Goal: Register for event/course

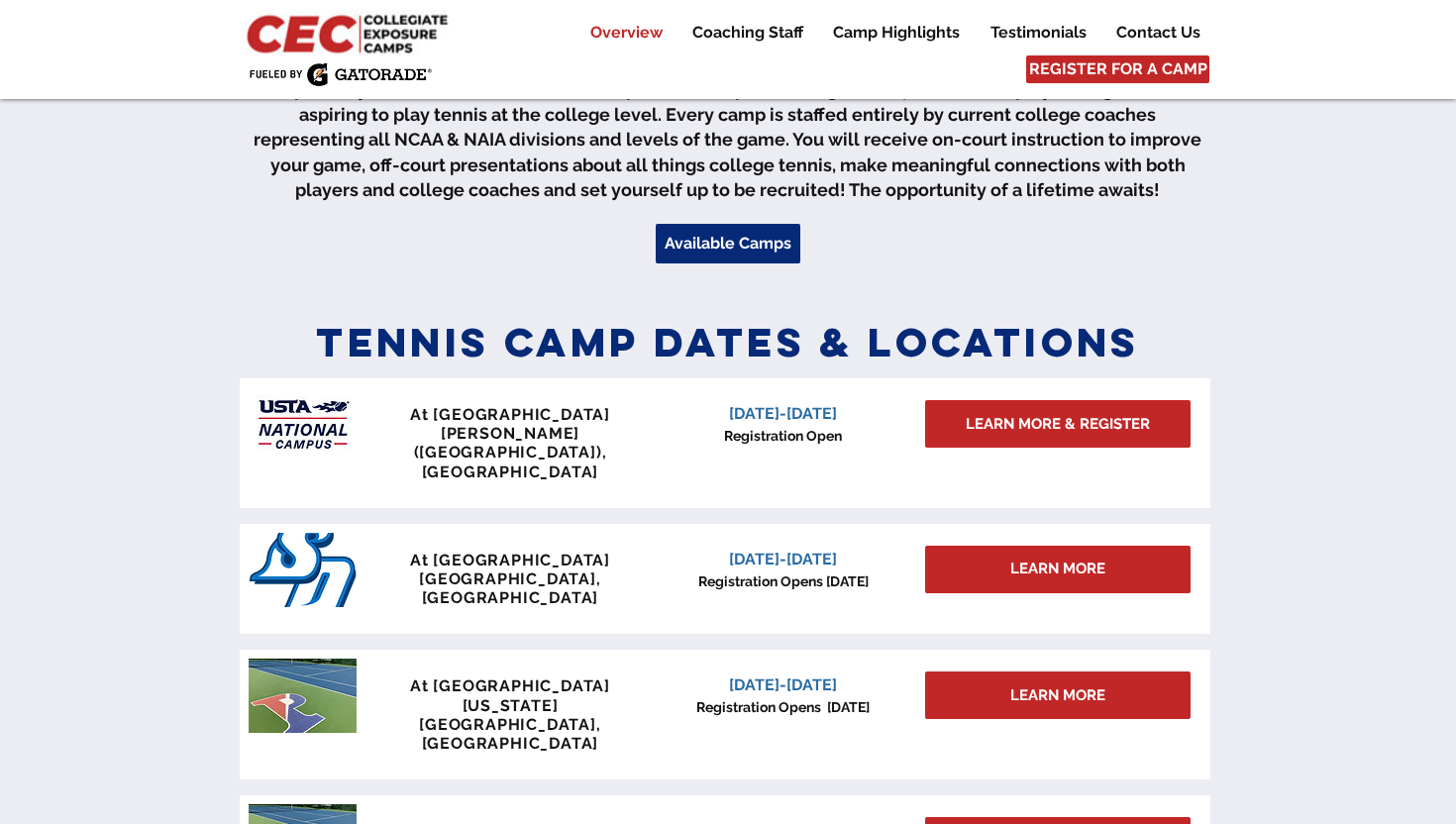
scroll to position [740, 0]
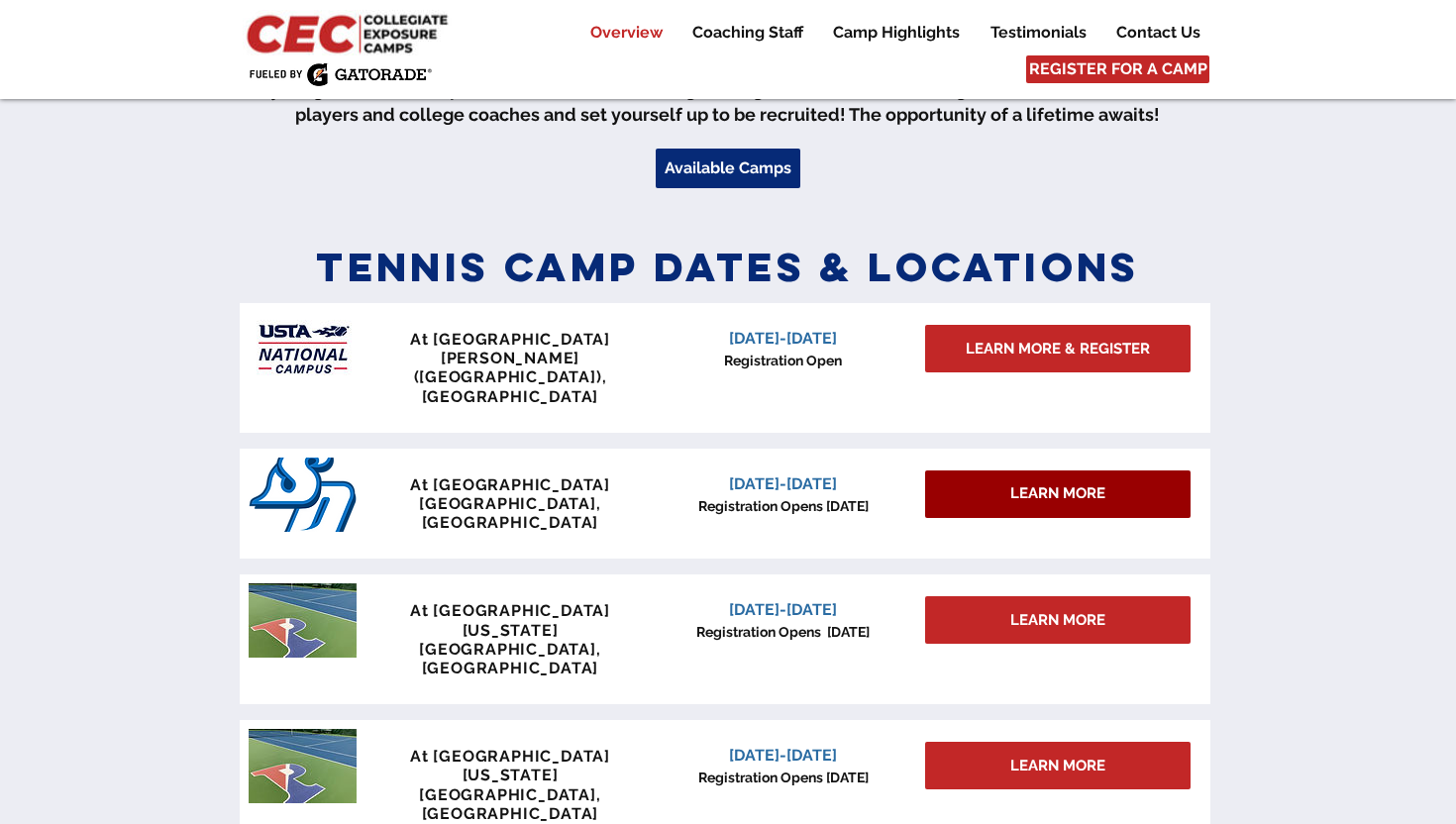
click at [977, 470] on div "LEARN MORE" at bounding box center [1057, 494] width 265 height 48
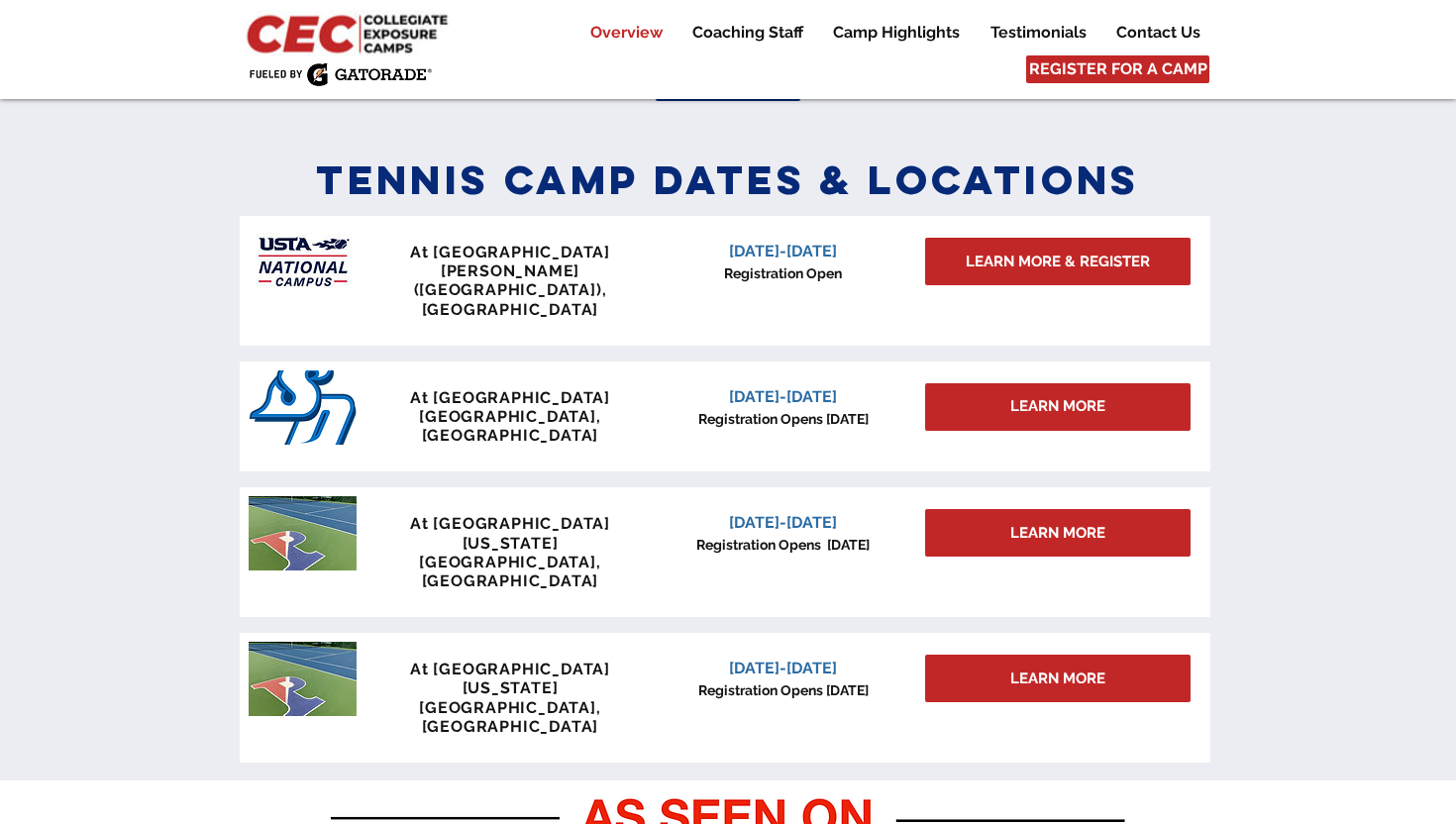
scroll to position [846, 0]
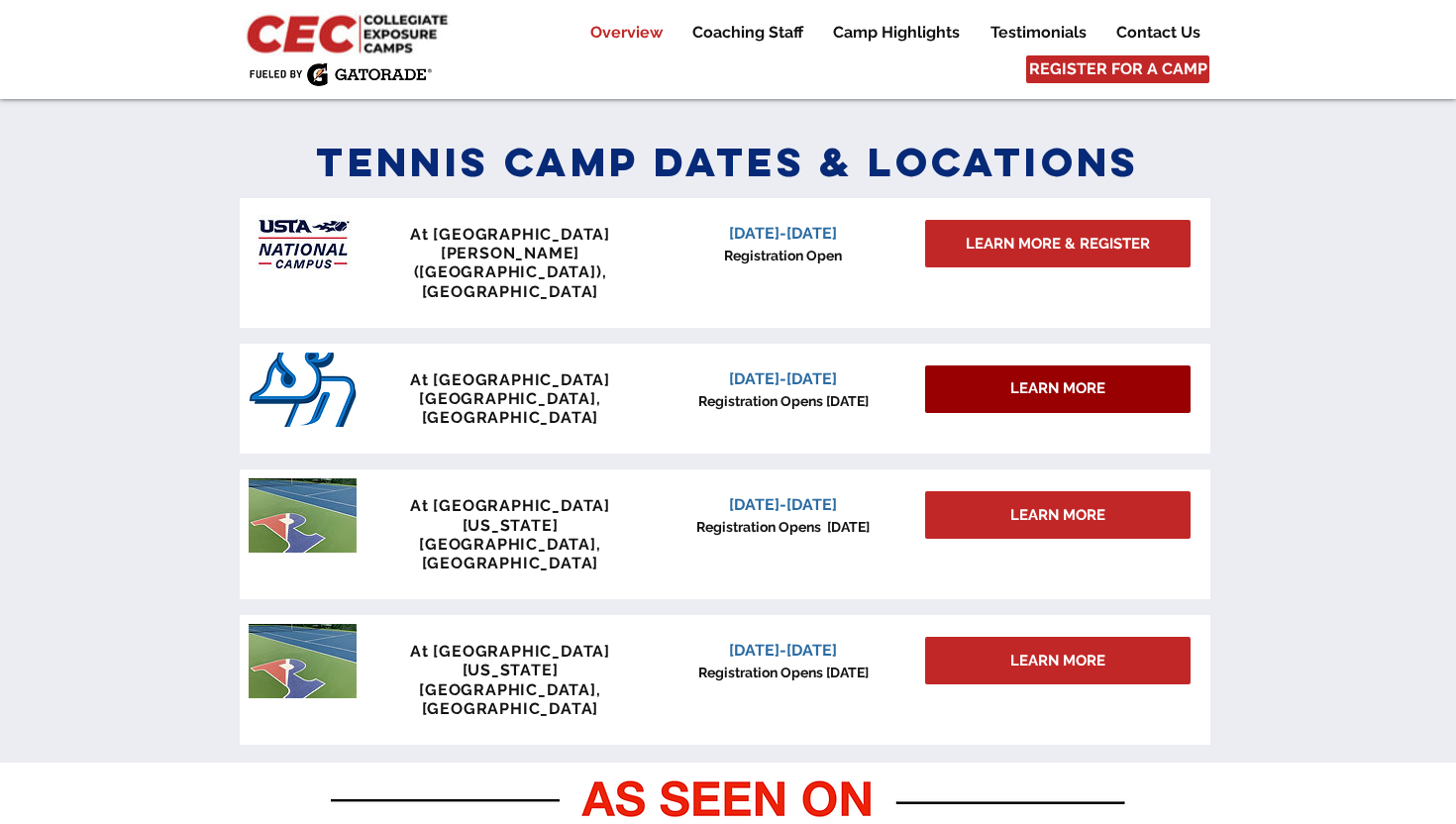
click at [1004, 366] on div "LEARN MORE" at bounding box center [1057, 390] width 265 height 48
click at [999, 366] on div "LEARN MORE" at bounding box center [1057, 390] width 265 height 48
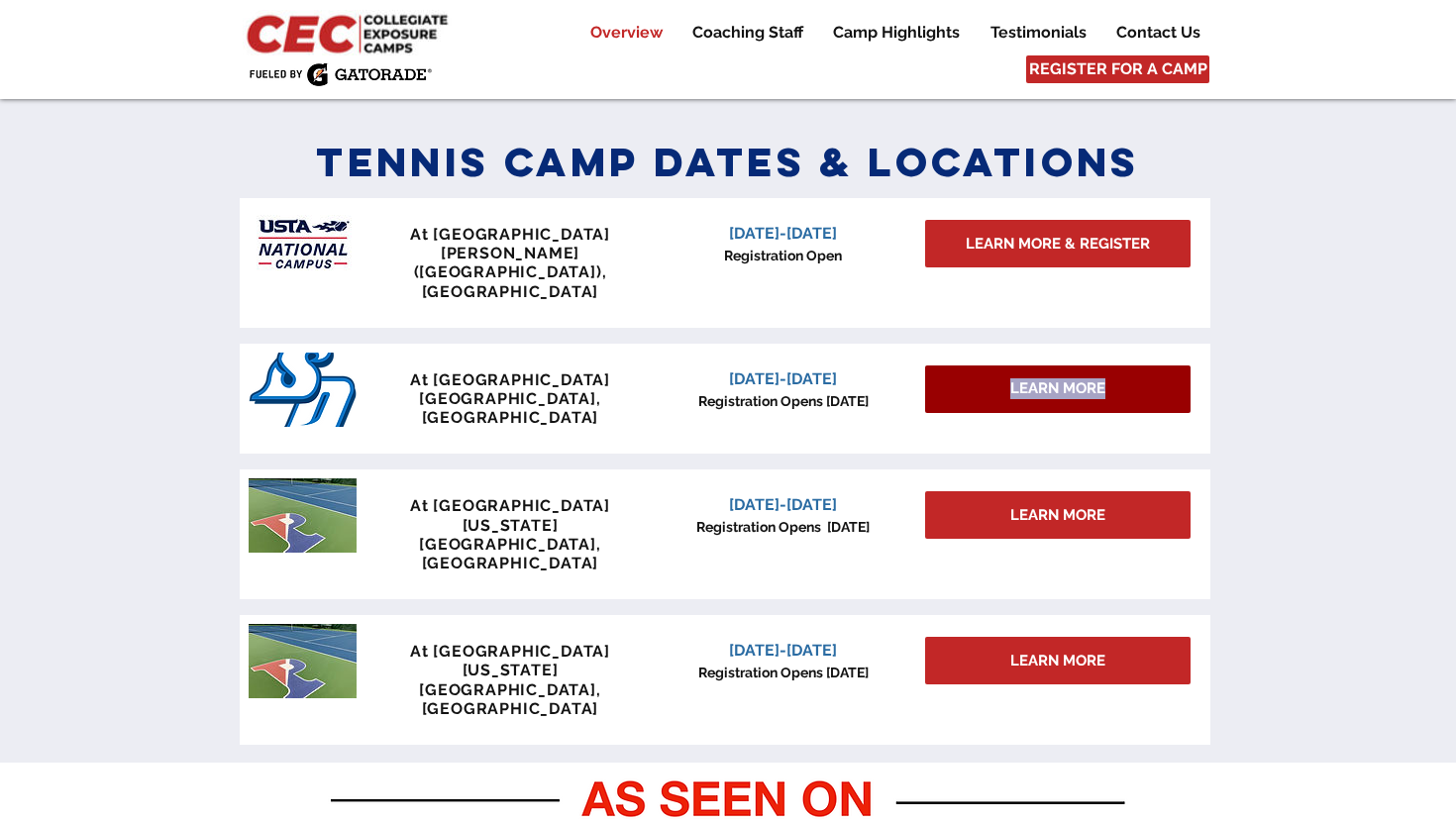
click at [999, 366] on div "LEARN MORE" at bounding box center [1057, 390] width 265 height 48
click at [893, 392] on p "Registration Opens Sept 15" at bounding box center [782, 402] width 252 height 21
click at [961, 366] on div "LEARN MORE" at bounding box center [1057, 390] width 265 height 48
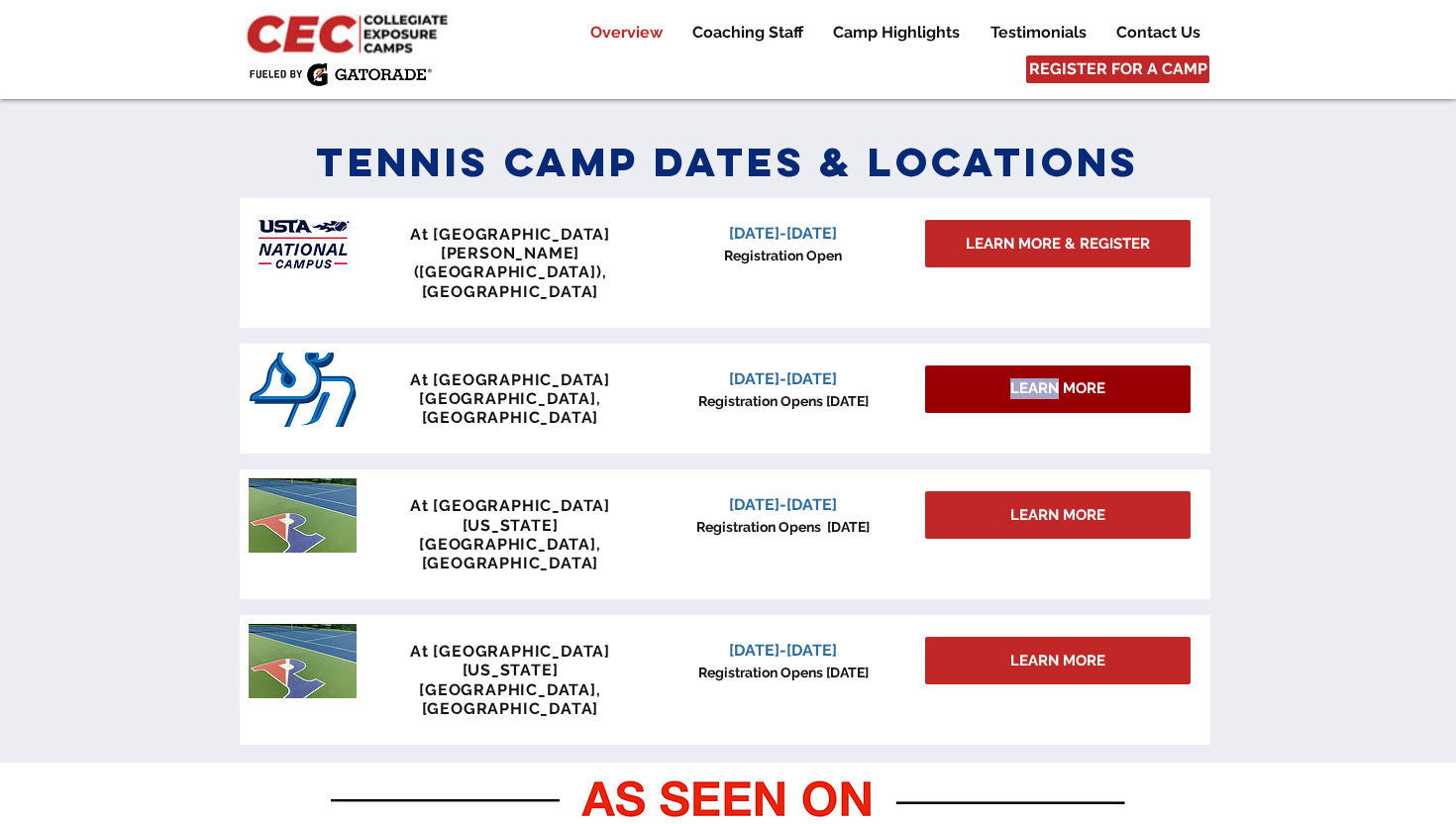
click at [961, 366] on div "LEARN MORE" at bounding box center [1057, 390] width 265 height 48
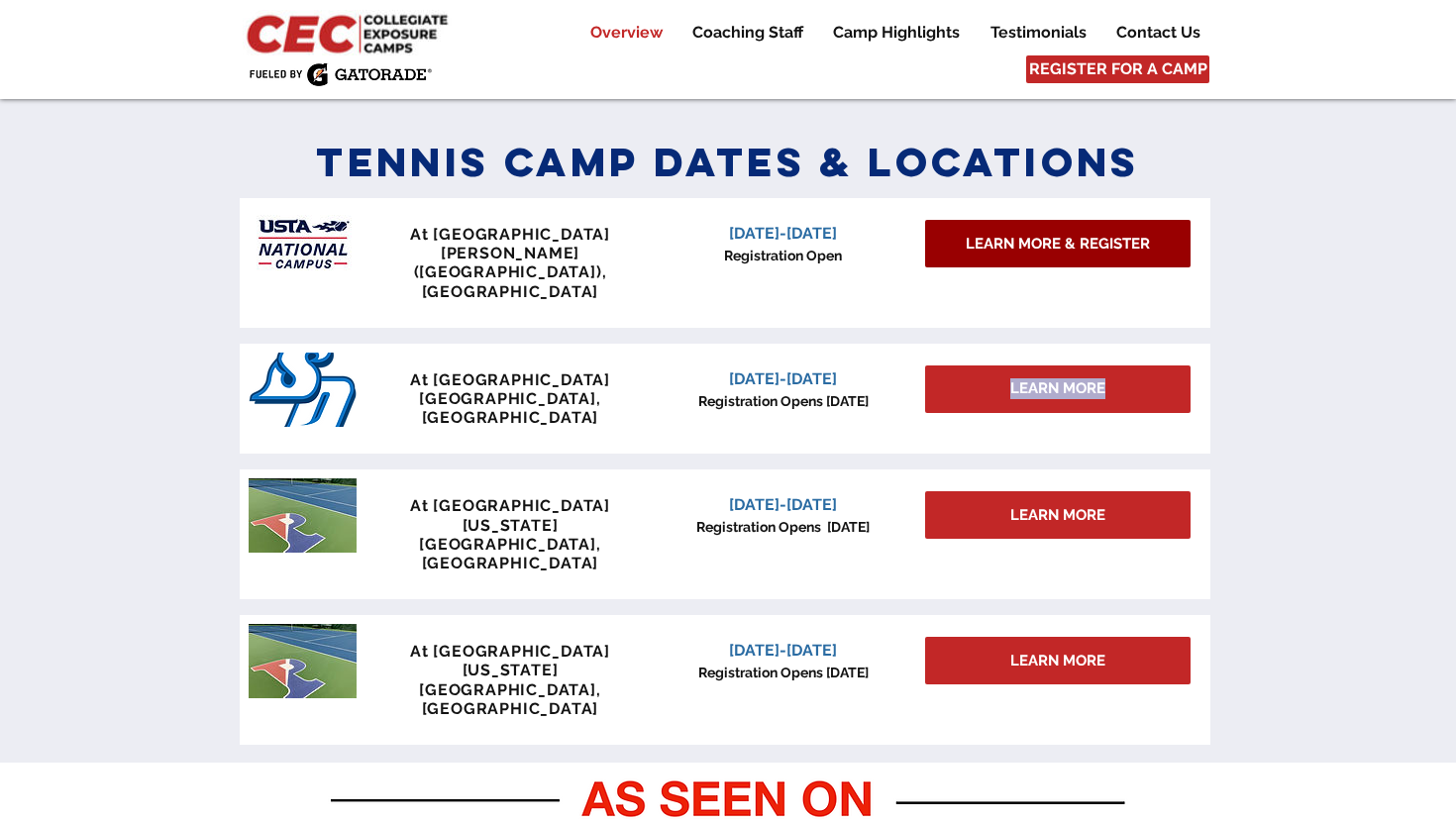
click at [1021, 231] on link "LEARN MORE & REGISTER" at bounding box center [1057, 244] width 265 height 48
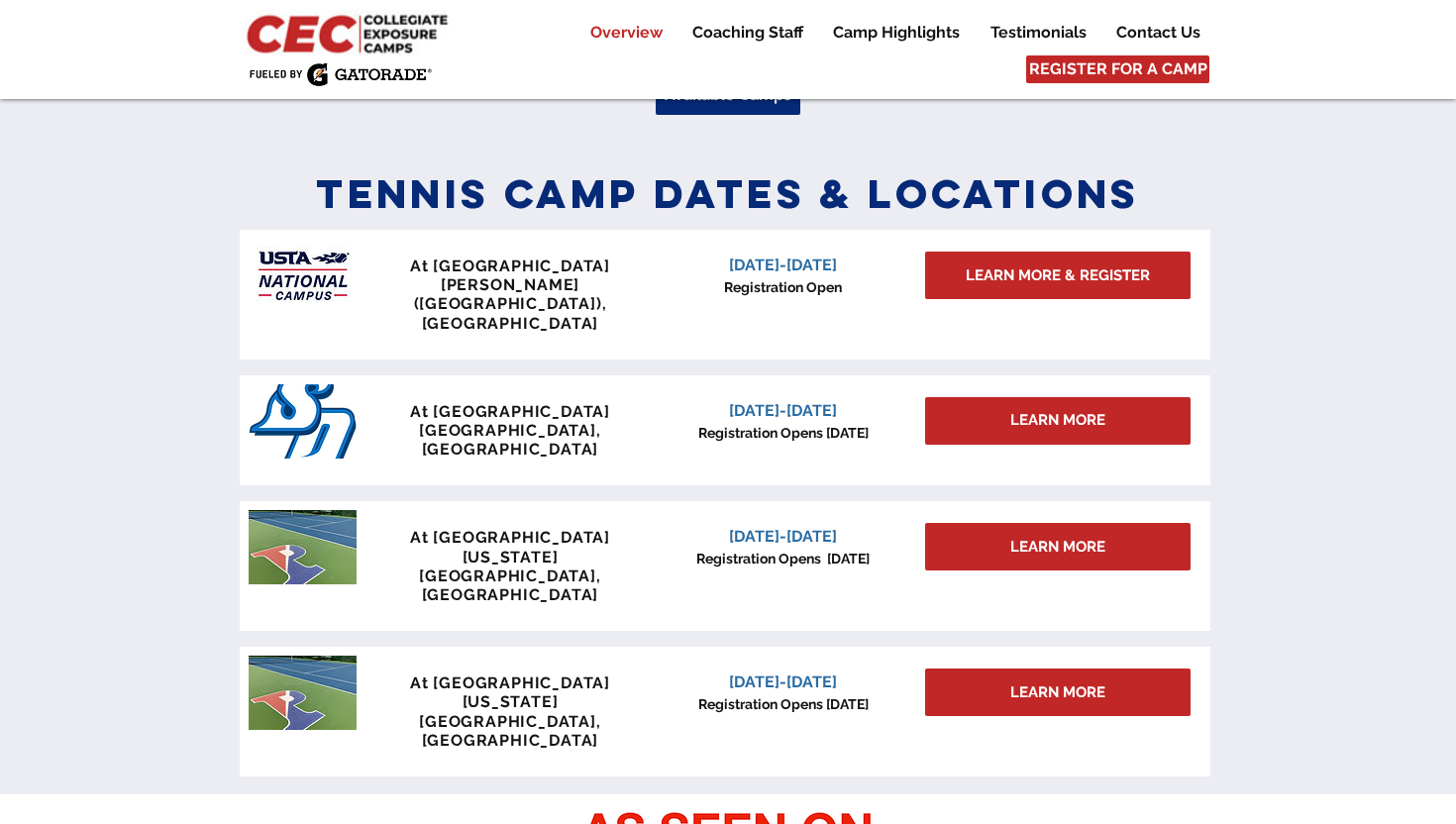
scroll to position [839, 0]
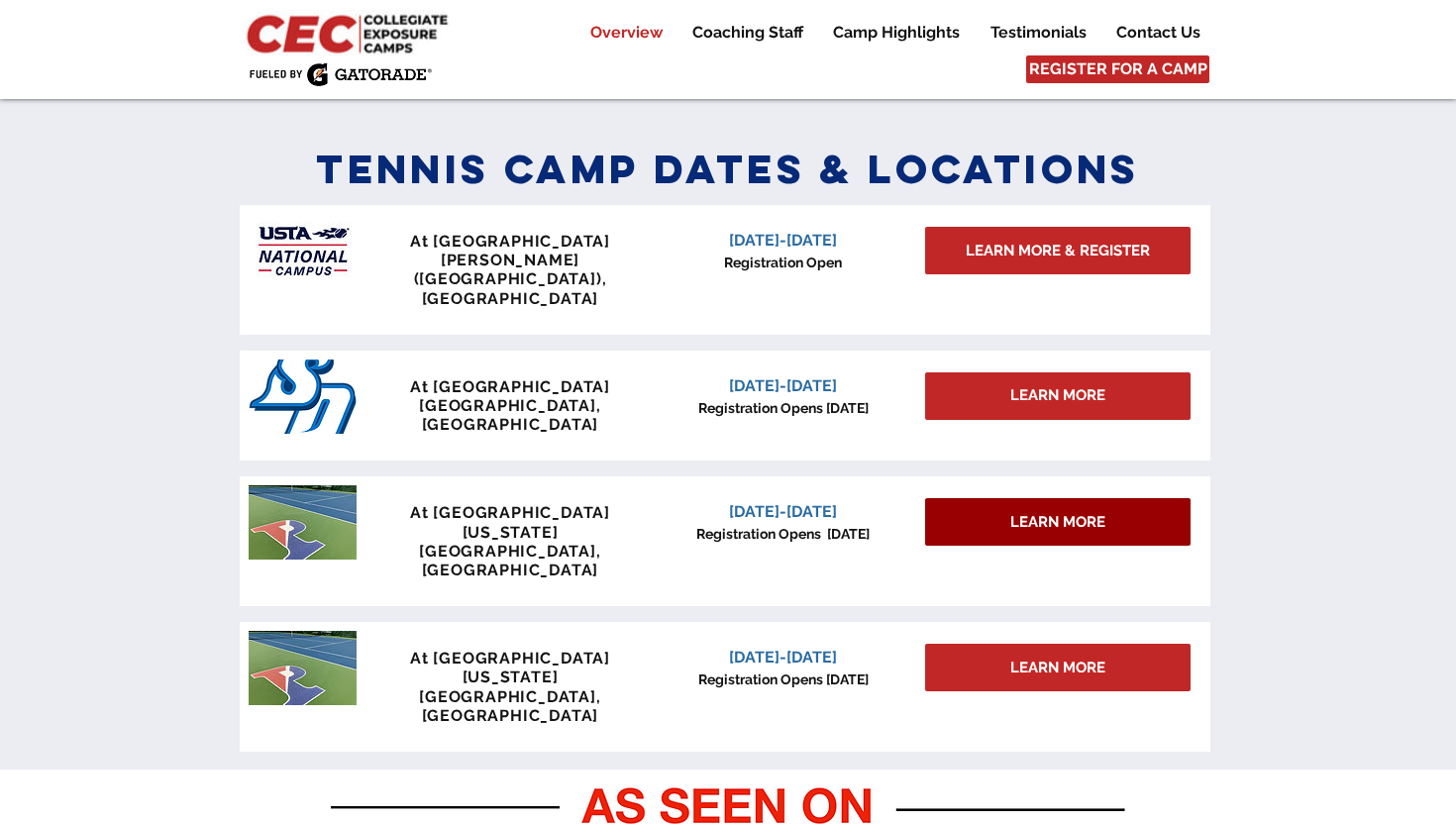
click at [1015, 512] on span "LEARN MORE" at bounding box center [1057, 522] width 95 height 21
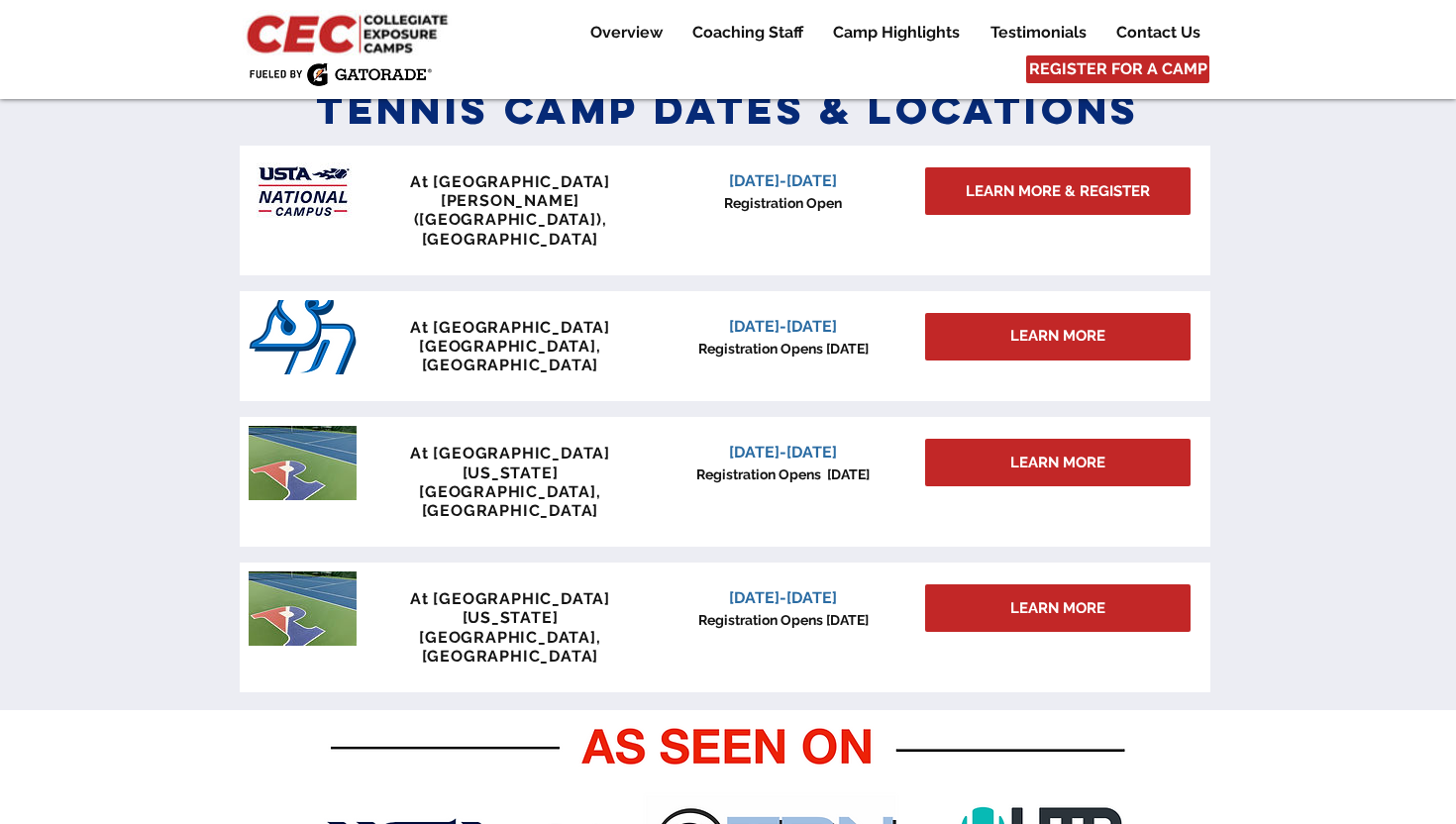
scroll to position [895, 0]
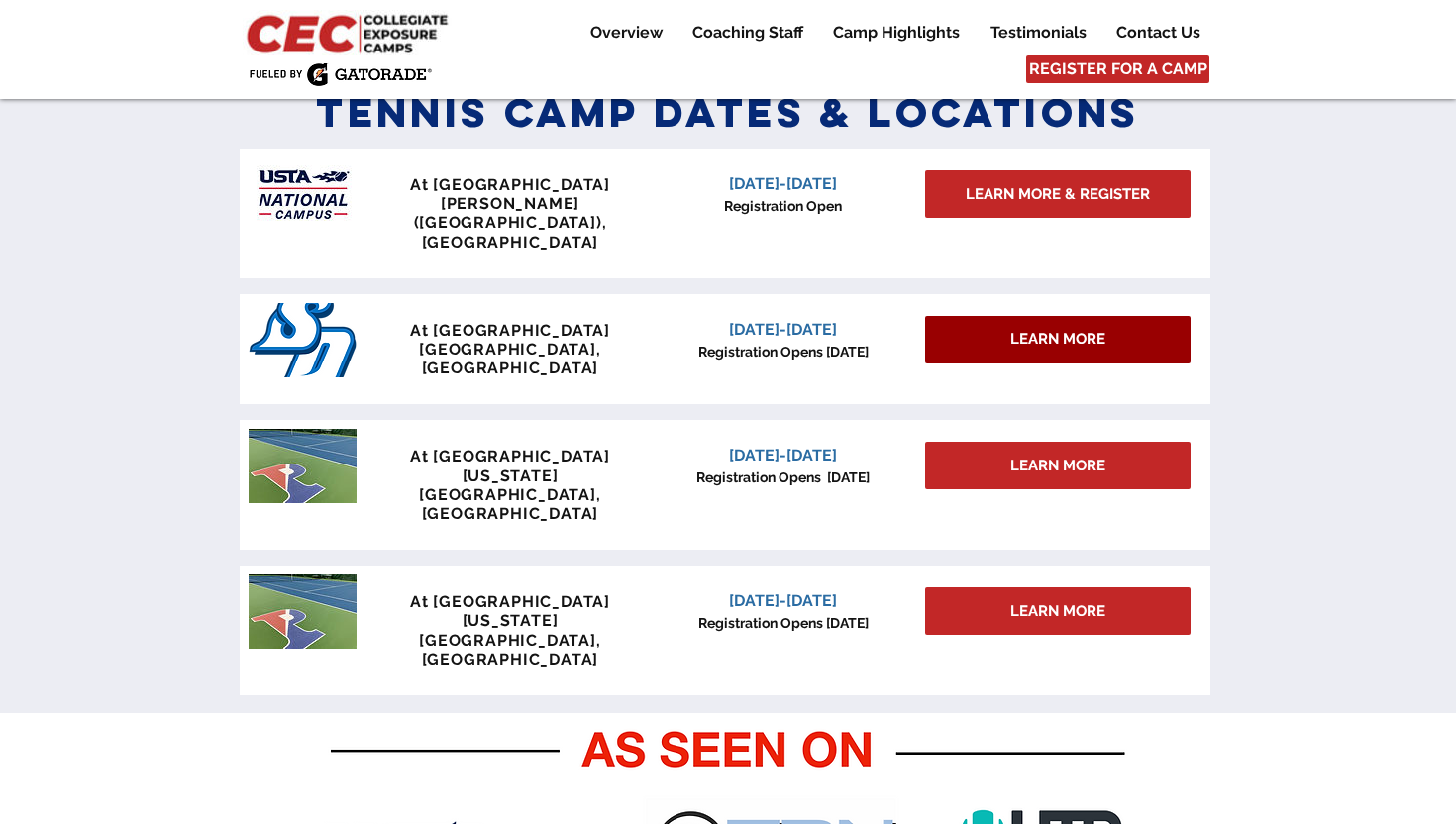
click at [1104, 329] on span "LEARN MORE" at bounding box center [1057, 339] width 95 height 21
click at [1080, 326] on div "LEARN MORE" at bounding box center [1057, 340] width 265 height 48
click at [1080, 325] on div "LEARN MORE" at bounding box center [1057, 340] width 265 height 48
click at [1080, 329] on span "LEARN MORE" at bounding box center [1057, 339] width 95 height 21
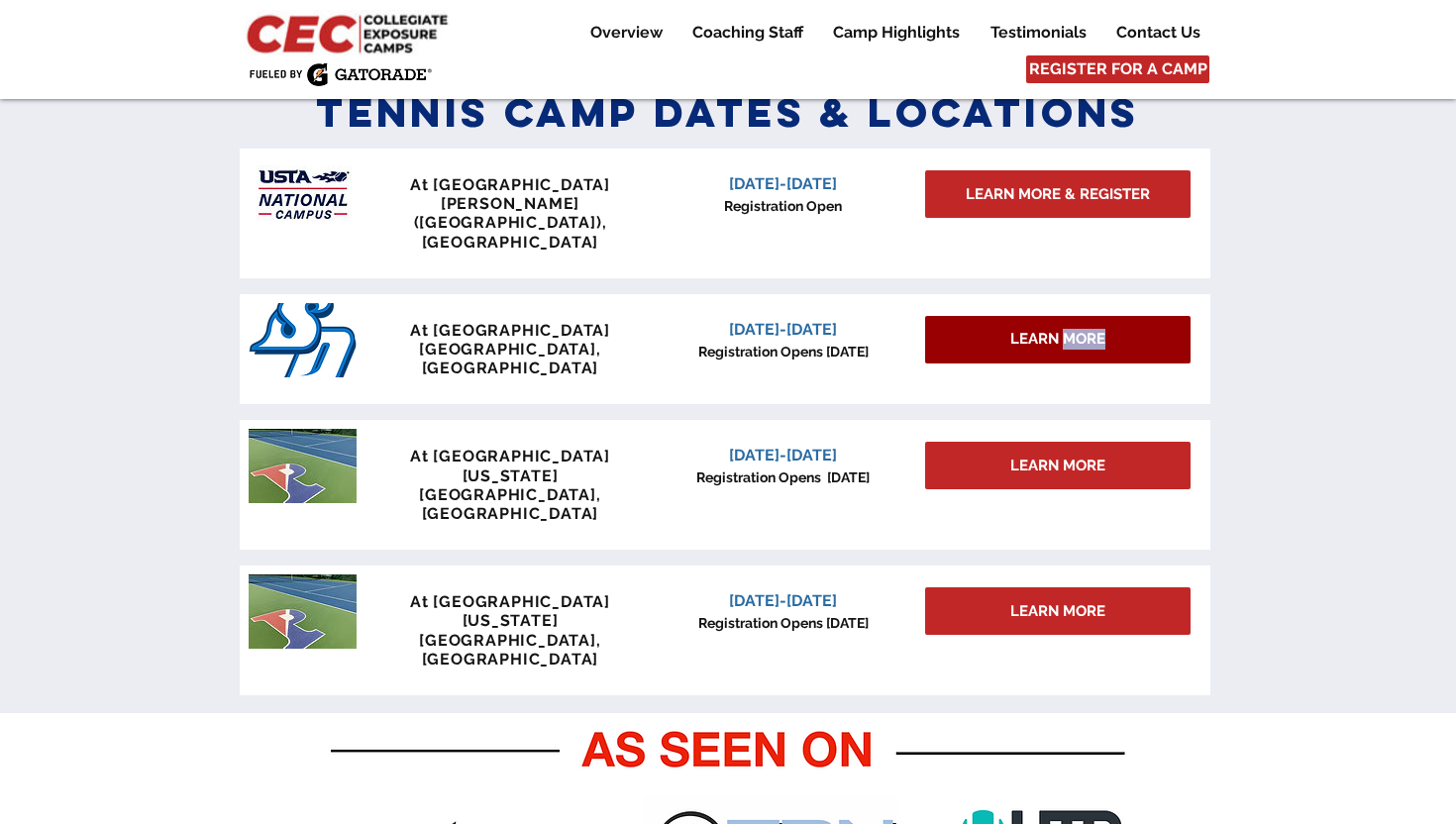
click at [1080, 329] on span "LEARN MORE" at bounding box center [1057, 339] width 95 height 21
click at [1131, 316] on div "LEARN MORE" at bounding box center [1057, 340] width 265 height 48
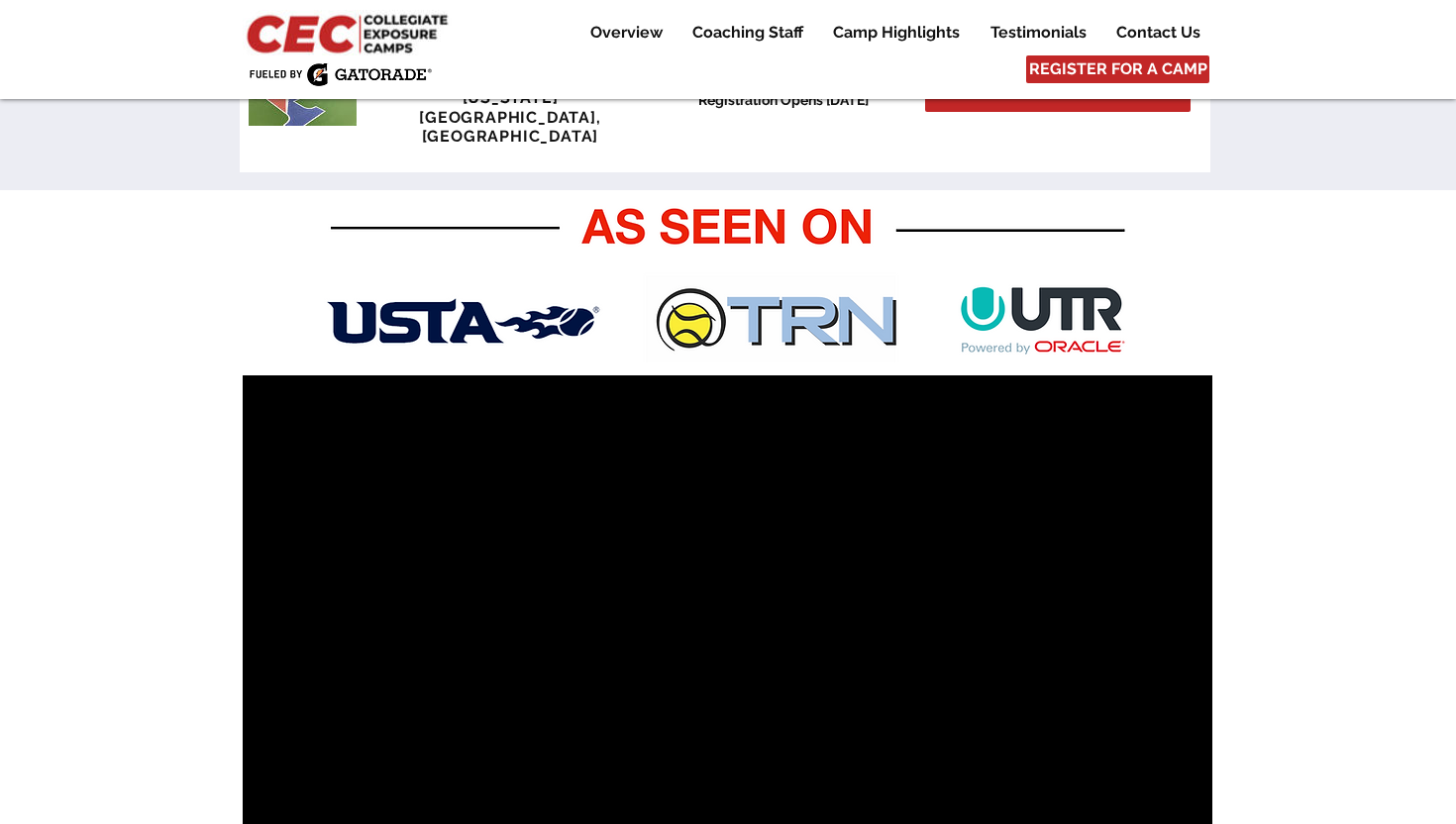
click at [107, 631] on div at bounding box center [728, 571] width 1456 height 762
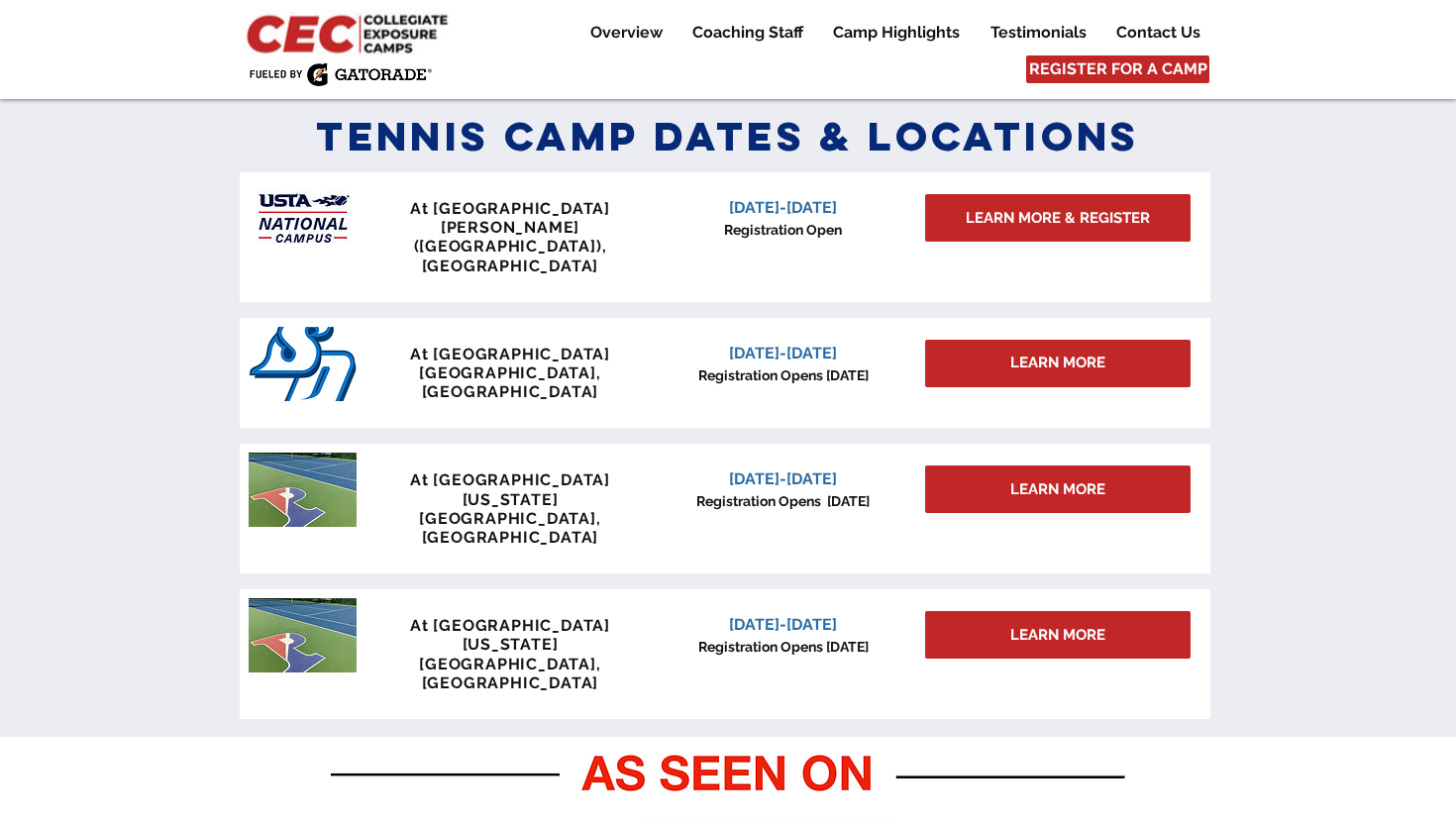
scroll to position [847, 0]
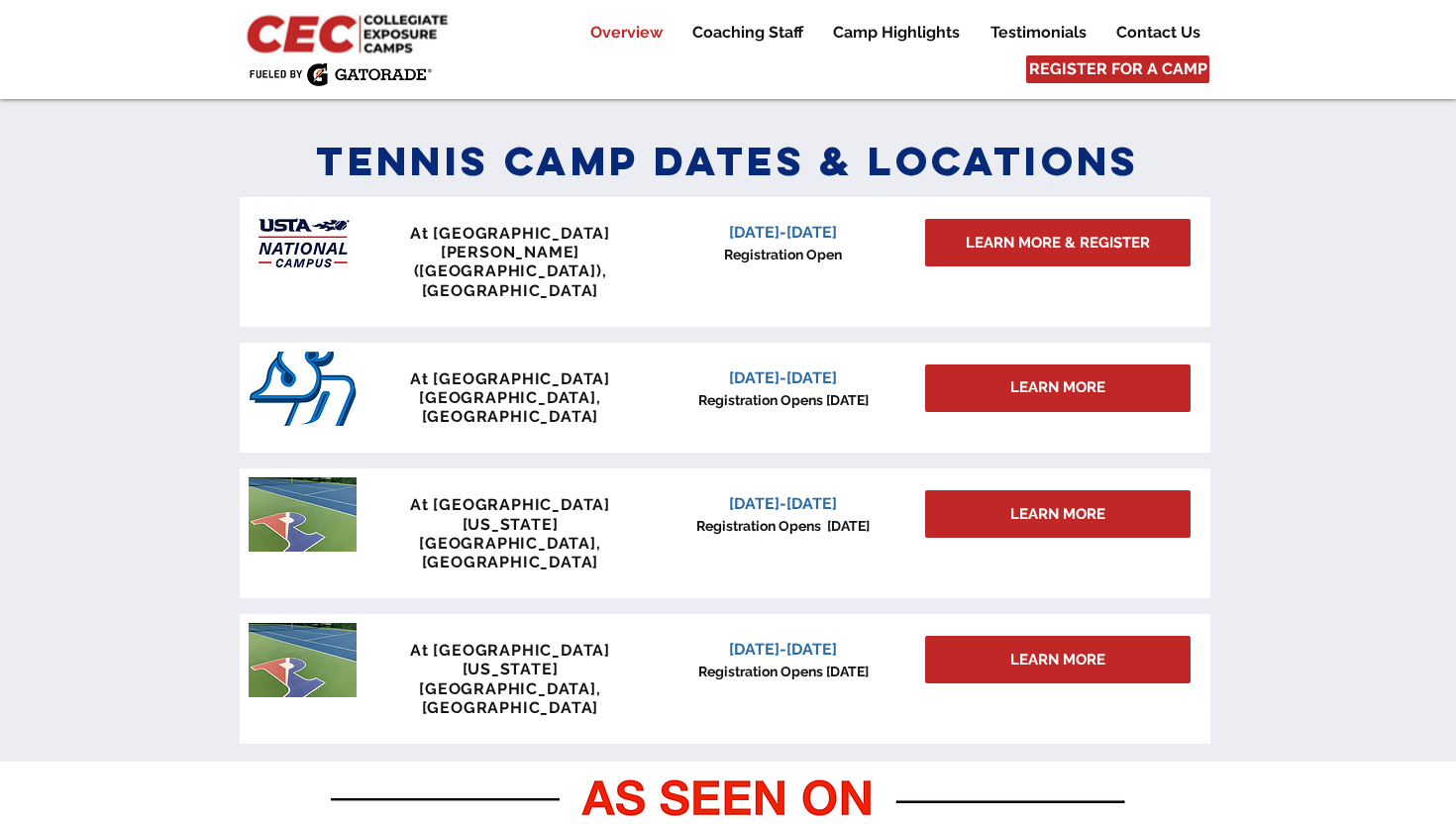
click at [283, 477] on img at bounding box center [302, 514] width 108 height 75
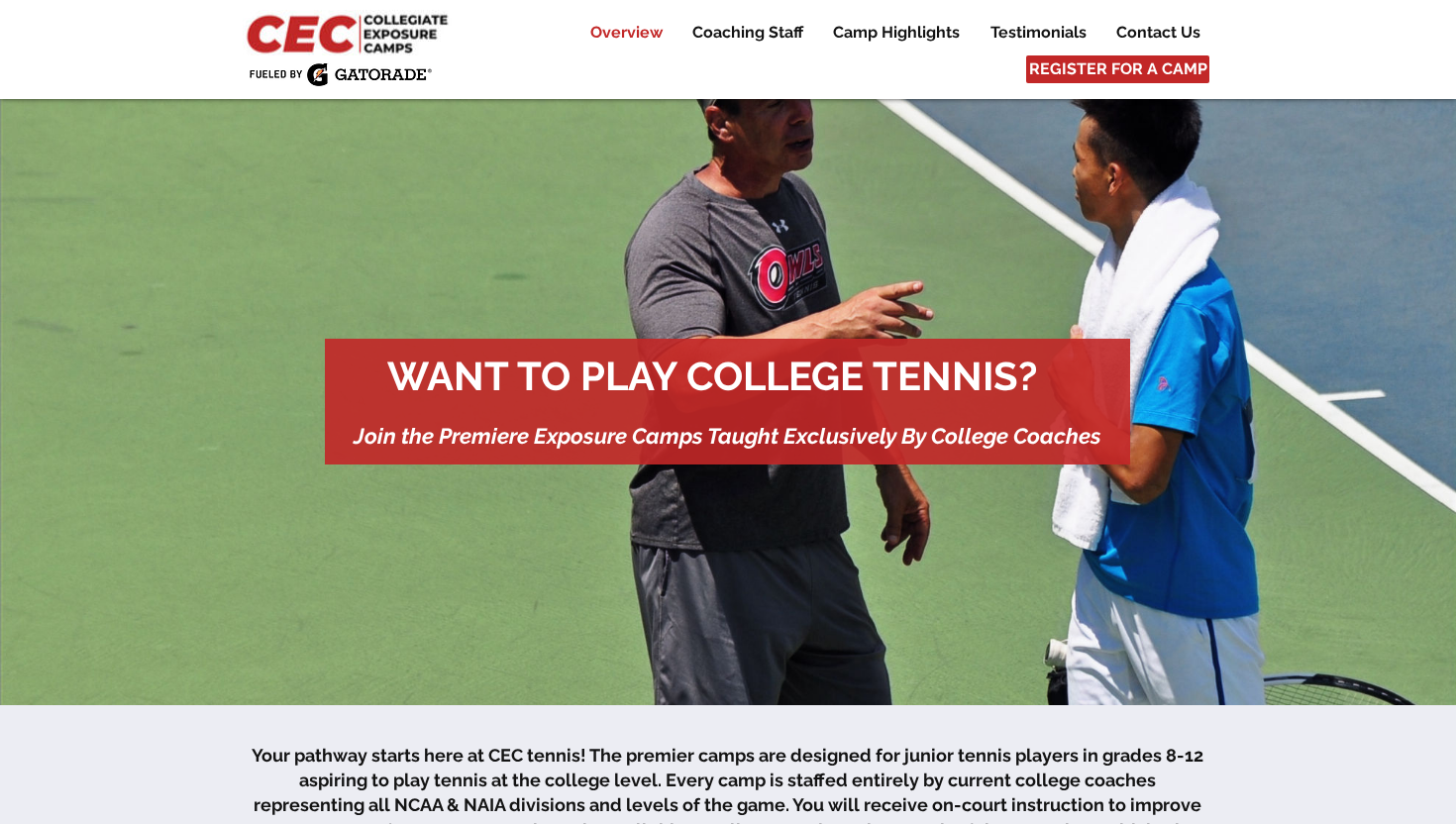
scroll to position [840, 0]
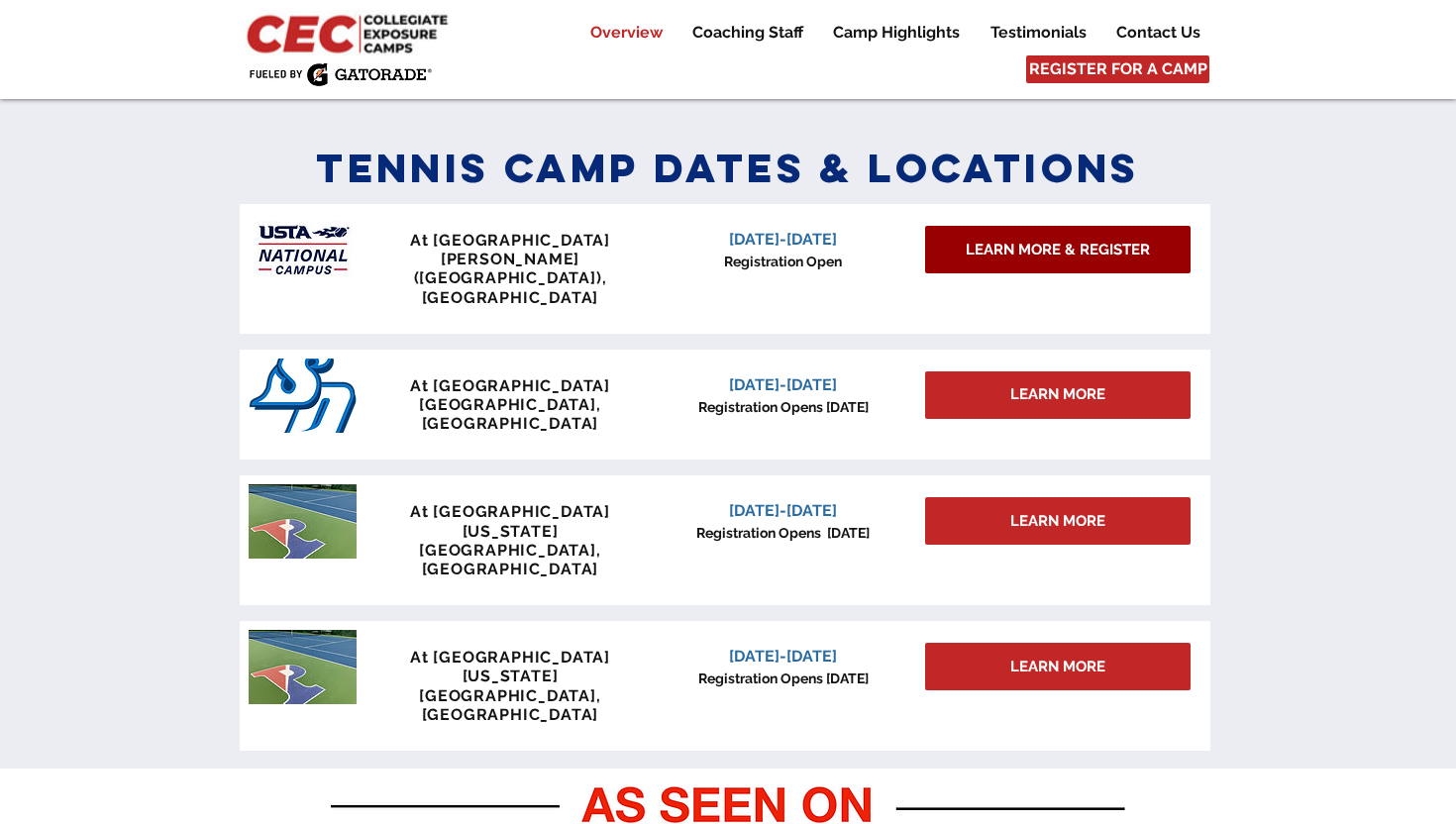
click at [1058, 242] on span "LEARN MORE & REGISTER" at bounding box center [1057, 249] width 184 height 21
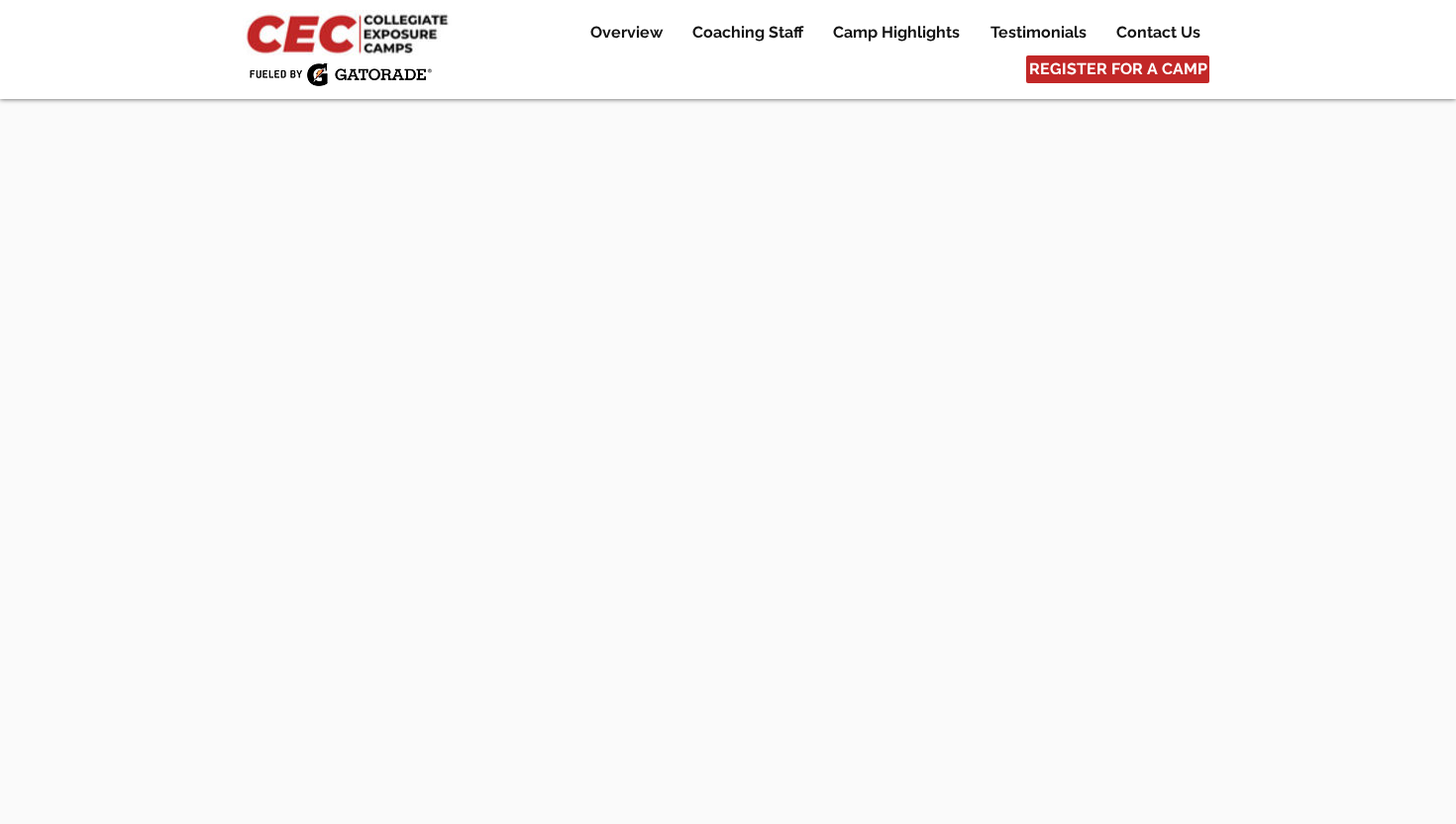
scroll to position [4550, 0]
